Goal: Information Seeking & Learning: Check status

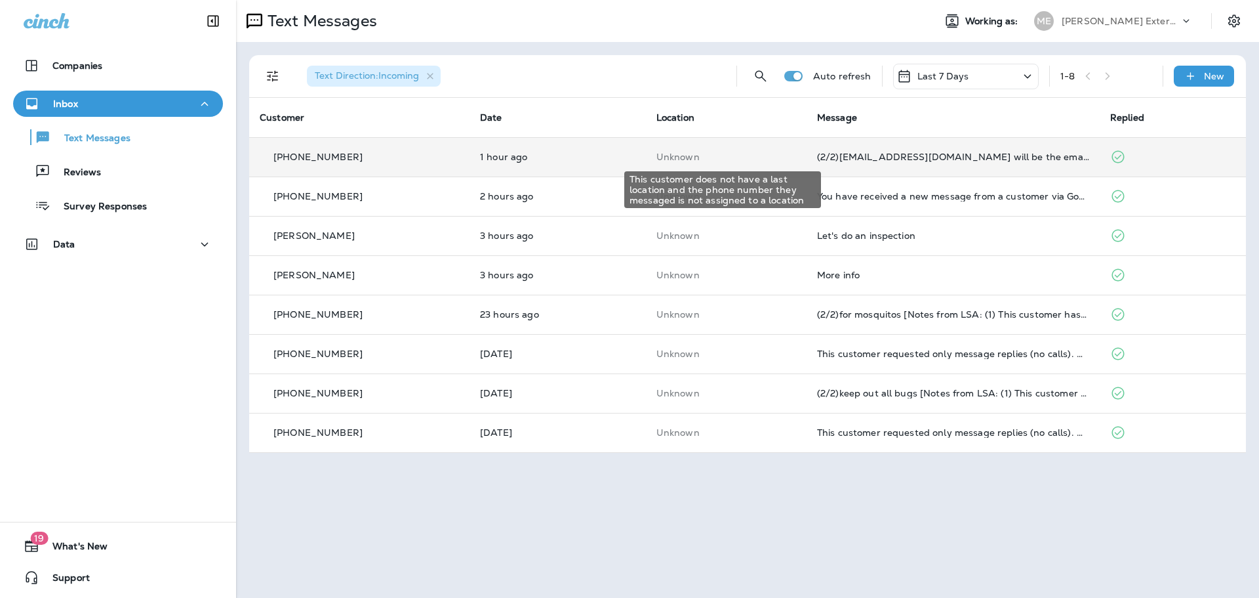
click at [755, 152] on p "Unknown" at bounding box center [727, 157] width 140 height 10
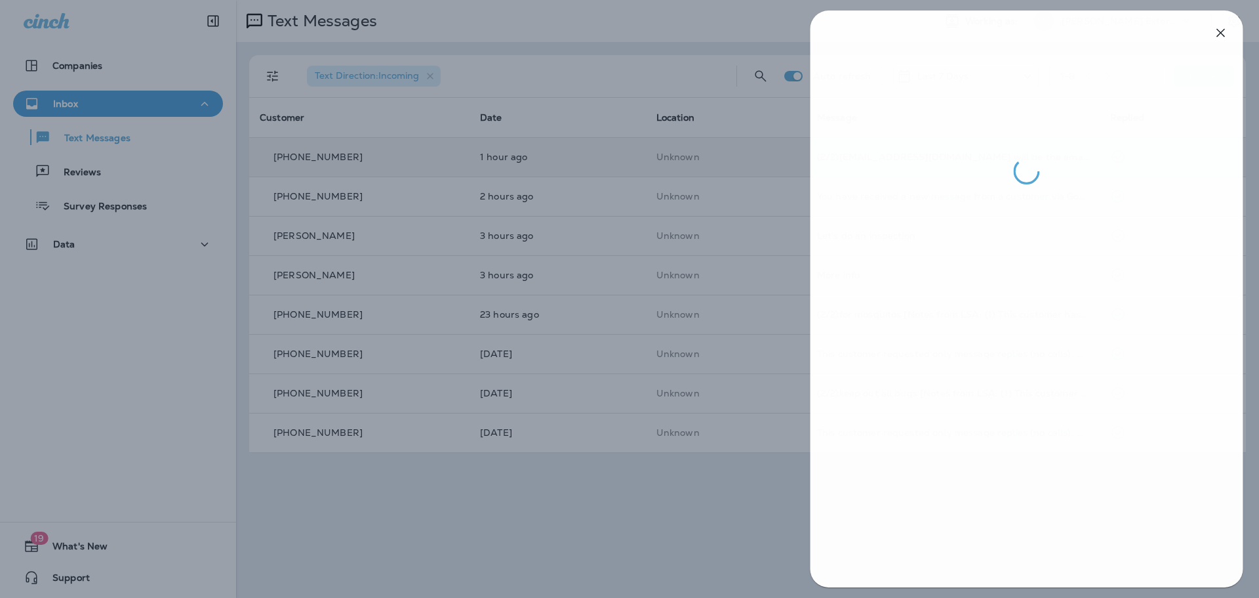
click at [692, 493] on div at bounding box center [630, 299] width 1259 height 598
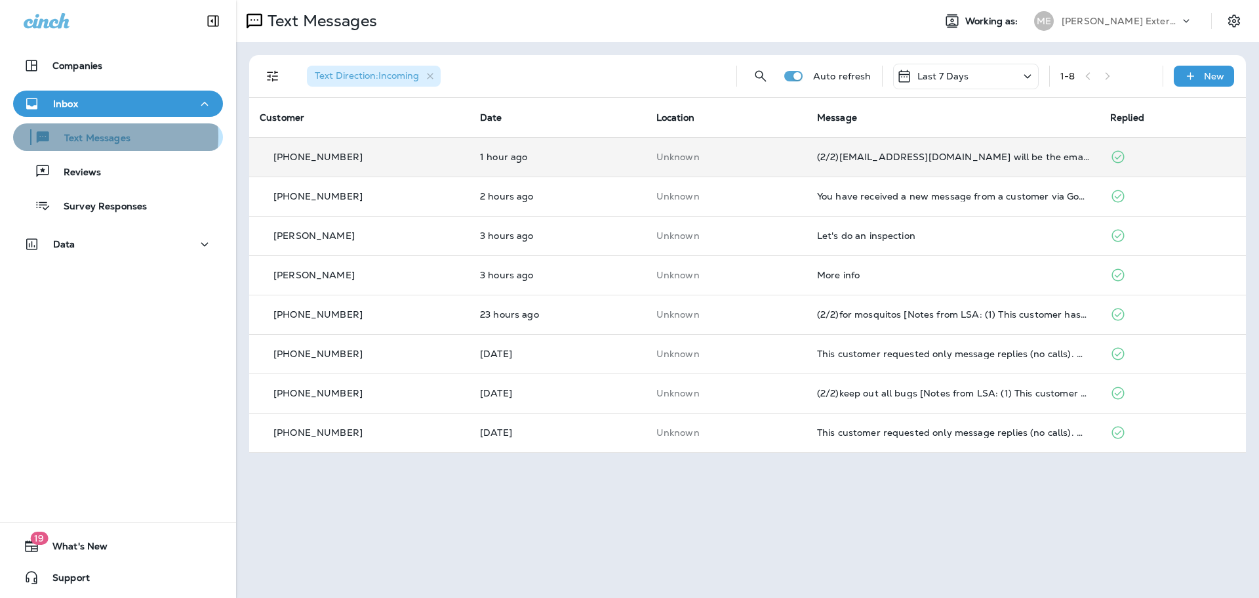
click at [108, 136] on p "Text Messages" at bounding box center [90, 139] width 79 height 12
click at [612, 171] on td "1 hour ago" at bounding box center [558, 156] width 176 height 39
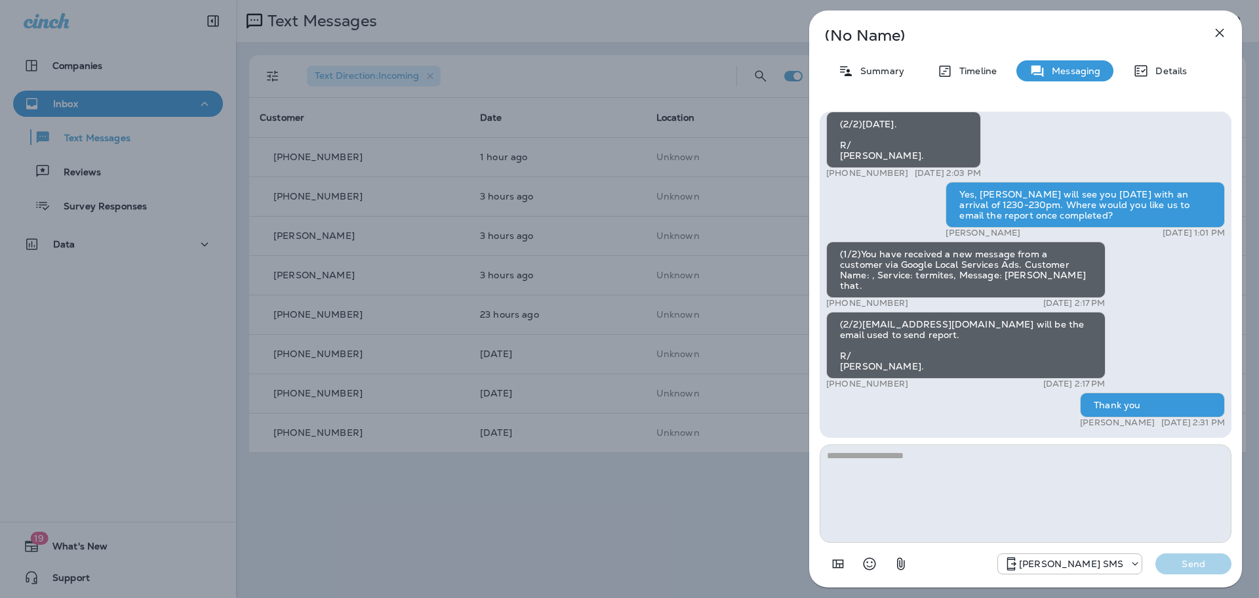
click at [525, 510] on div "(No Name) Summary Timeline Messaging Details (1/3)You have received a new messa…" at bounding box center [629, 299] width 1259 height 598
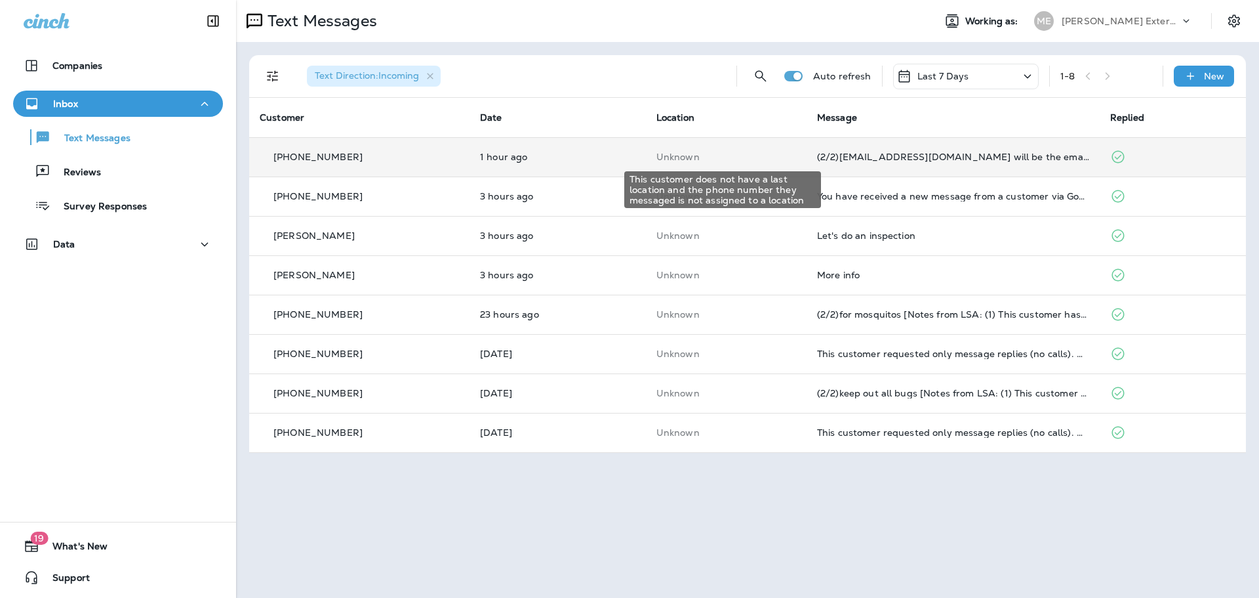
click at [782, 156] on p "Unknown" at bounding box center [727, 157] width 140 height 10
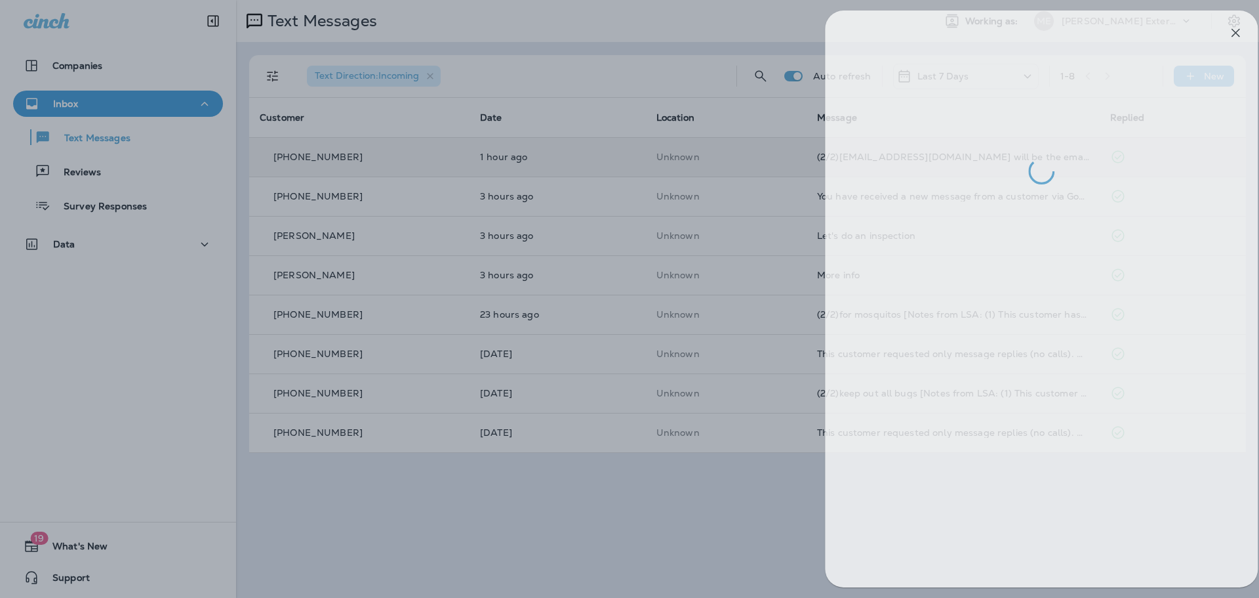
click at [684, 556] on div at bounding box center [645, 299] width 1259 height 598
